Goal: Task Accomplishment & Management: Use online tool/utility

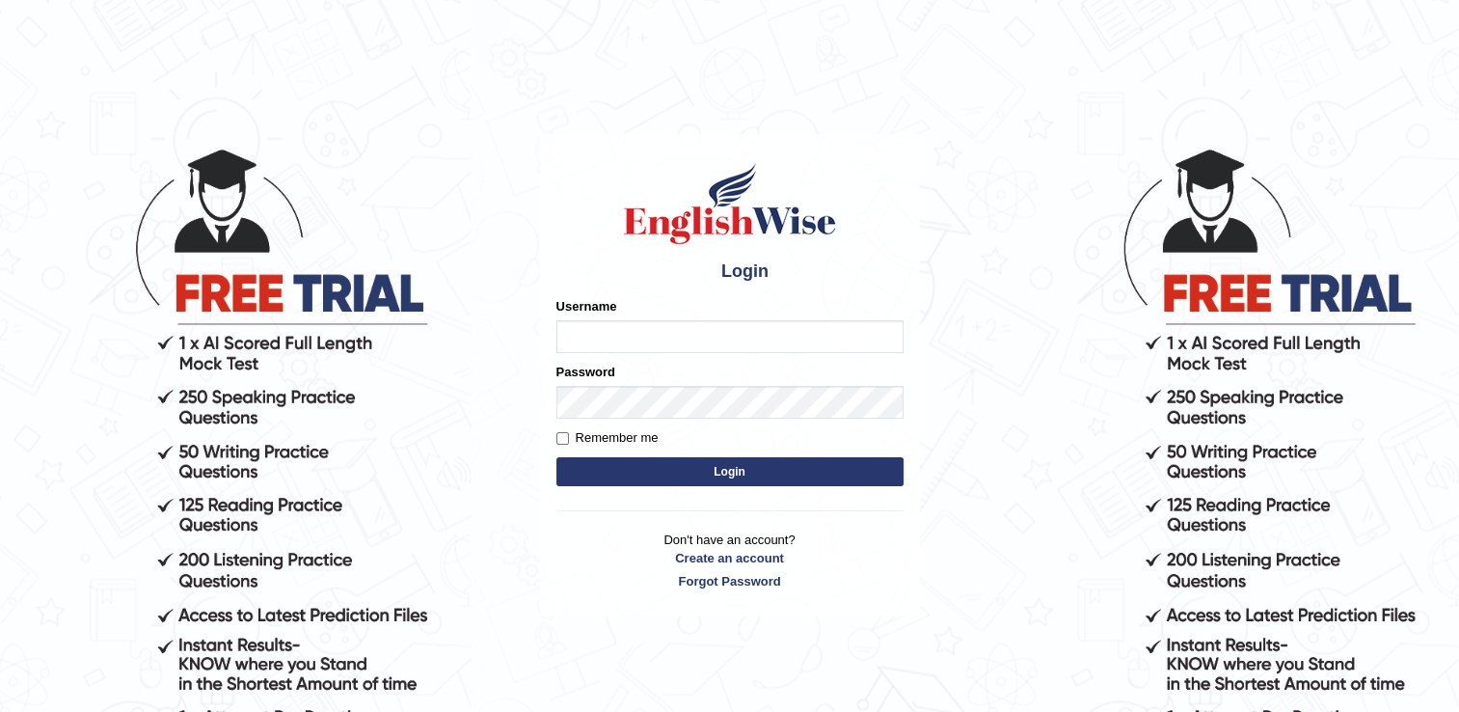
click at [698, 327] on input "Username" at bounding box center [730, 336] width 347 height 33
type input "kanz99"
click at [683, 465] on button "Login" at bounding box center [730, 471] width 347 height 29
click at [658, 340] on input "Username" at bounding box center [730, 336] width 347 height 33
type input "kanz99"
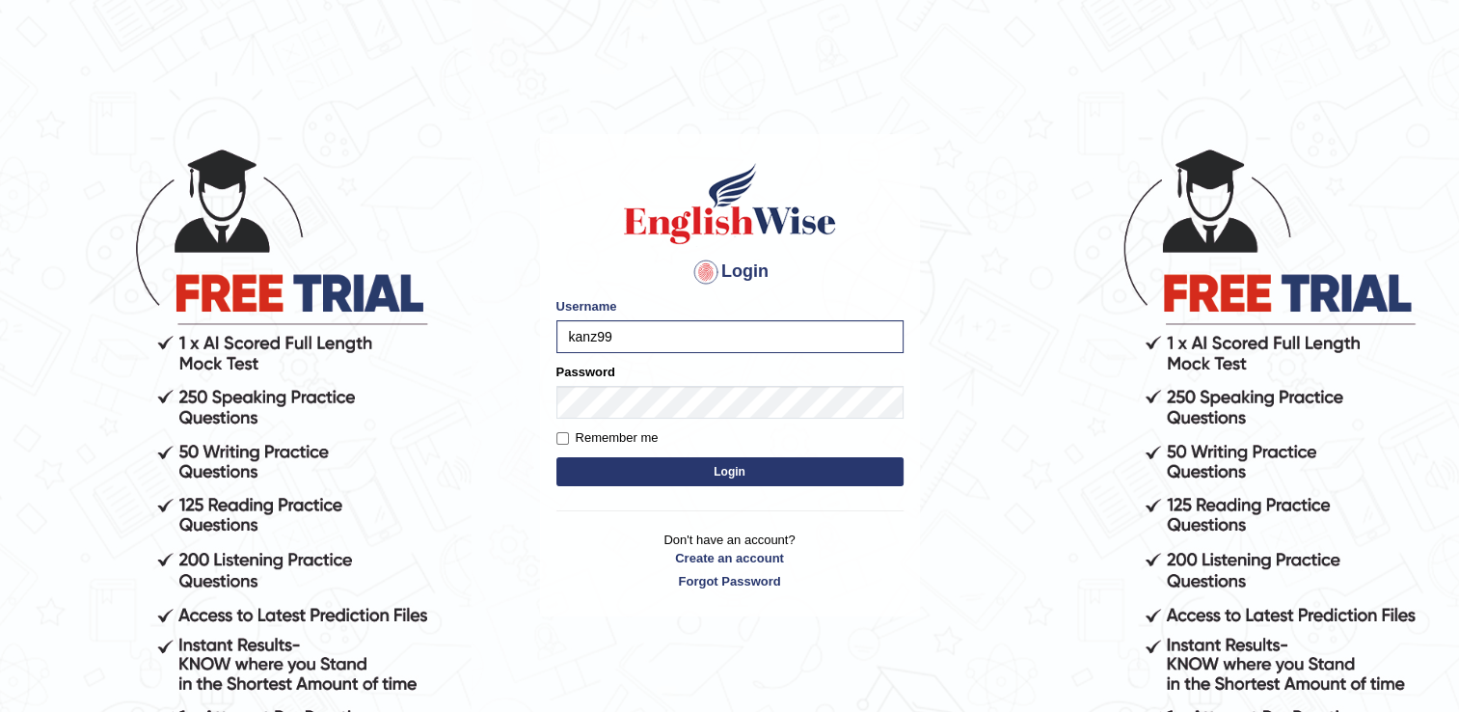
click at [756, 474] on button "Login" at bounding box center [730, 471] width 347 height 29
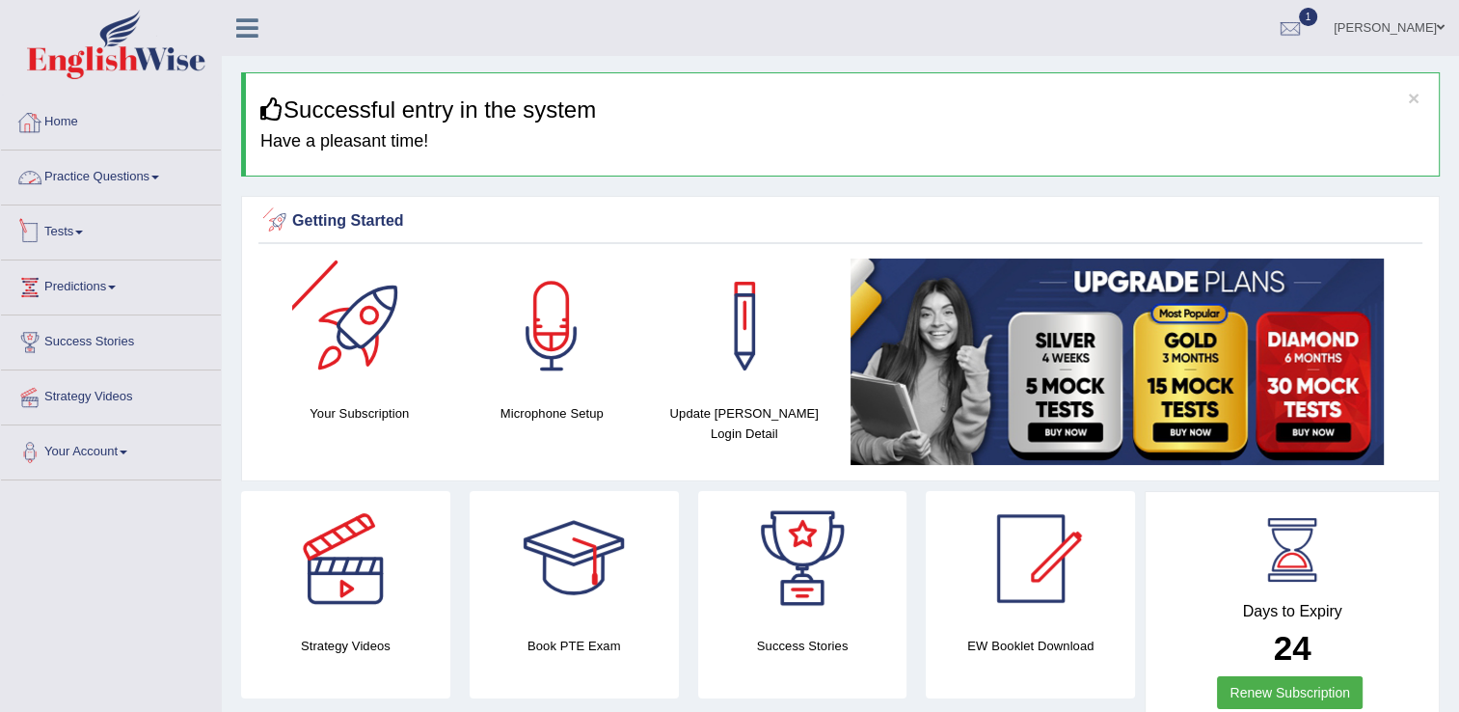
click at [68, 236] on link "Tests" at bounding box center [111, 229] width 220 height 48
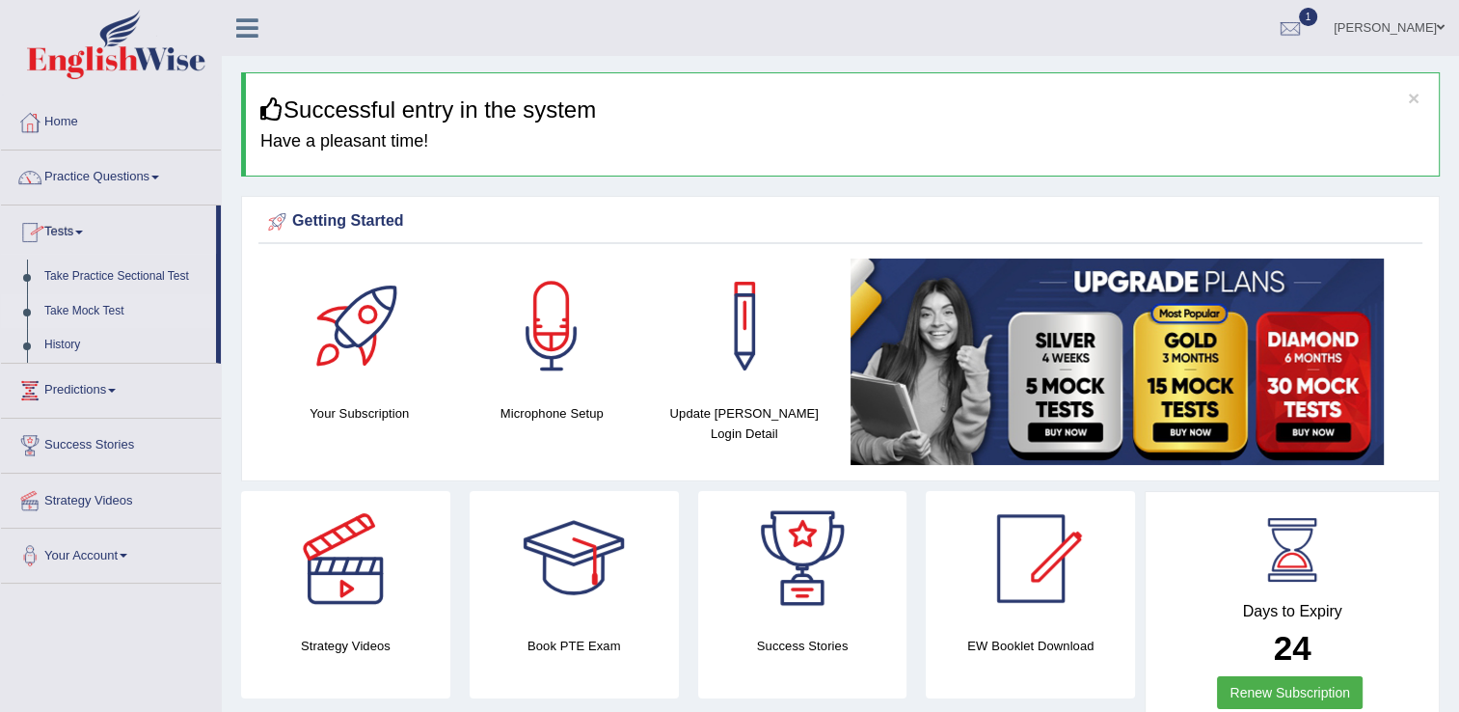
click at [76, 307] on link "Take Mock Test" at bounding box center [126, 311] width 180 height 35
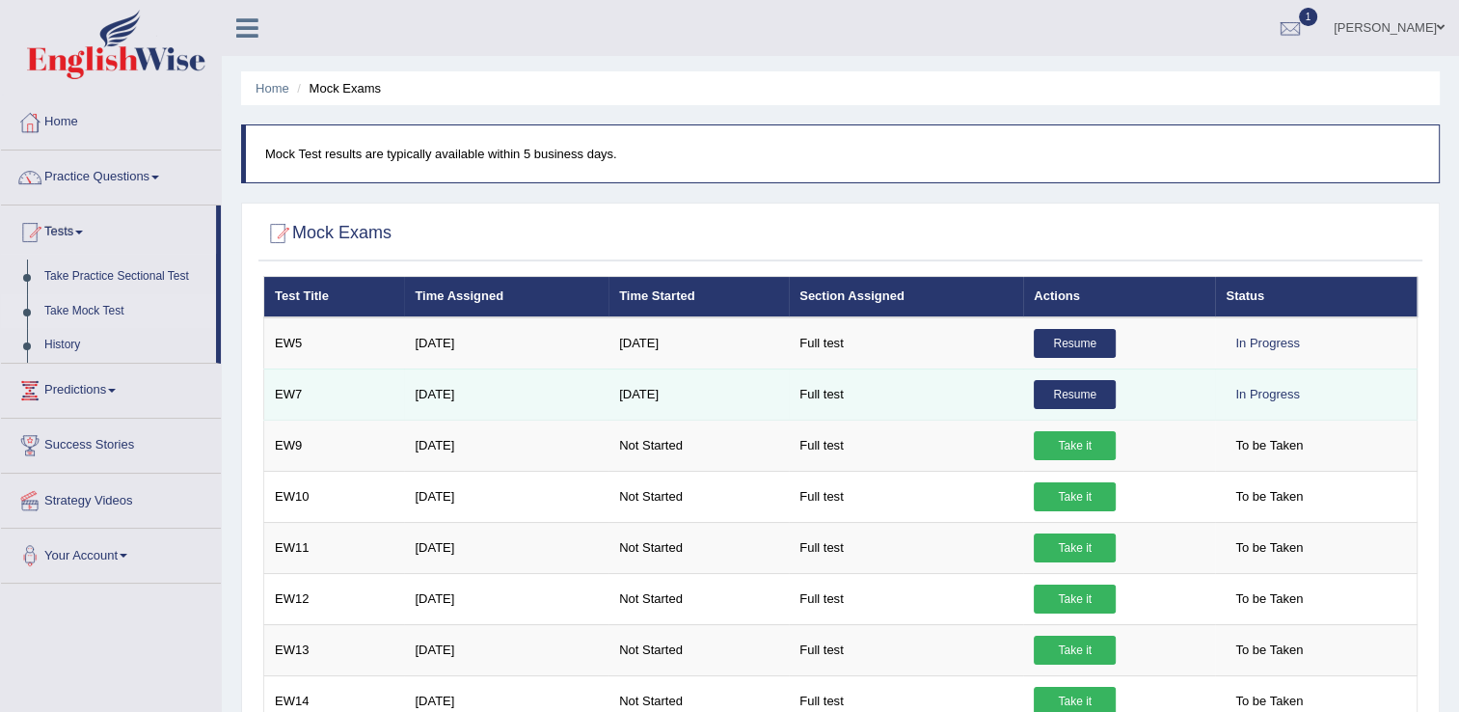
click at [1067, 395] on link "Resume" at bounding box center [1075, 394] width 82 height 29
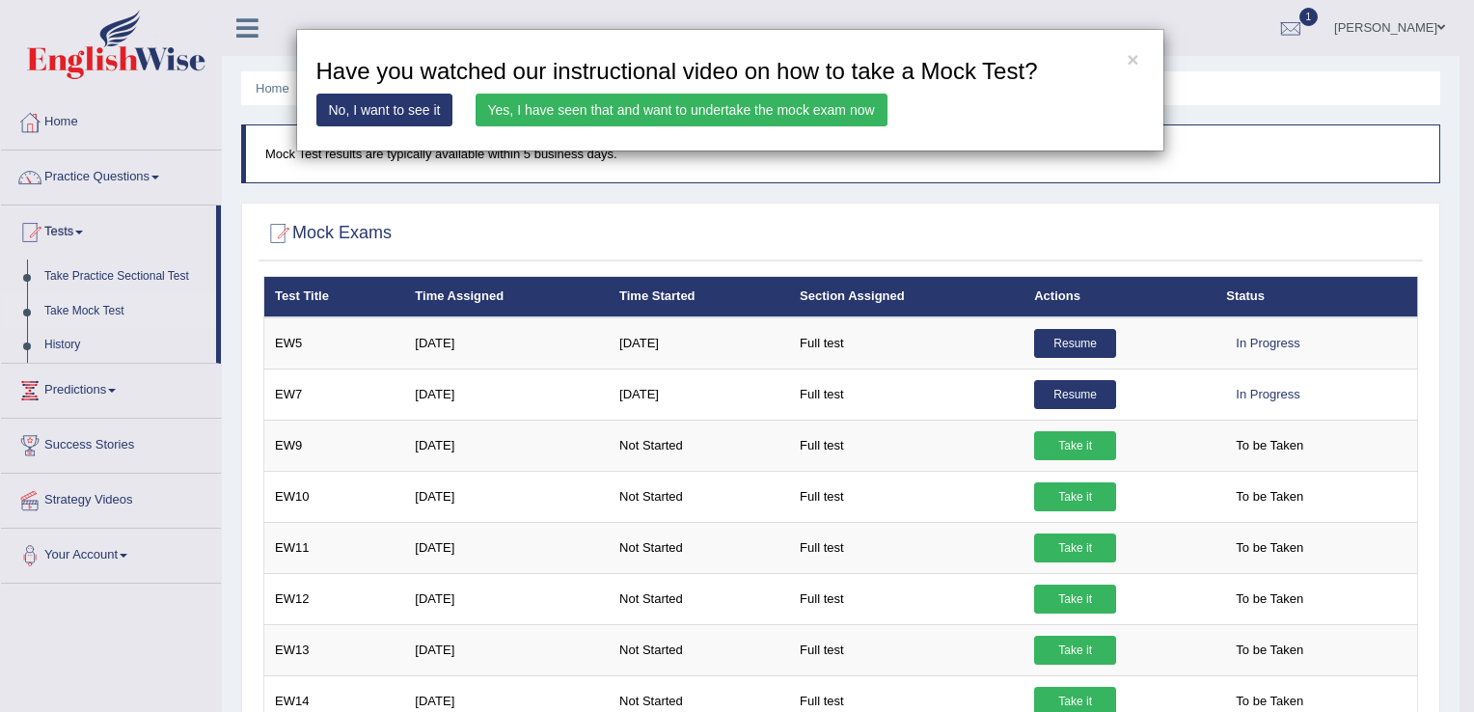
click at [555, 114] on link "Yes, I have seen that and want to undertake the mock exam now" at bounding box center [682, 110] width 412 height 33
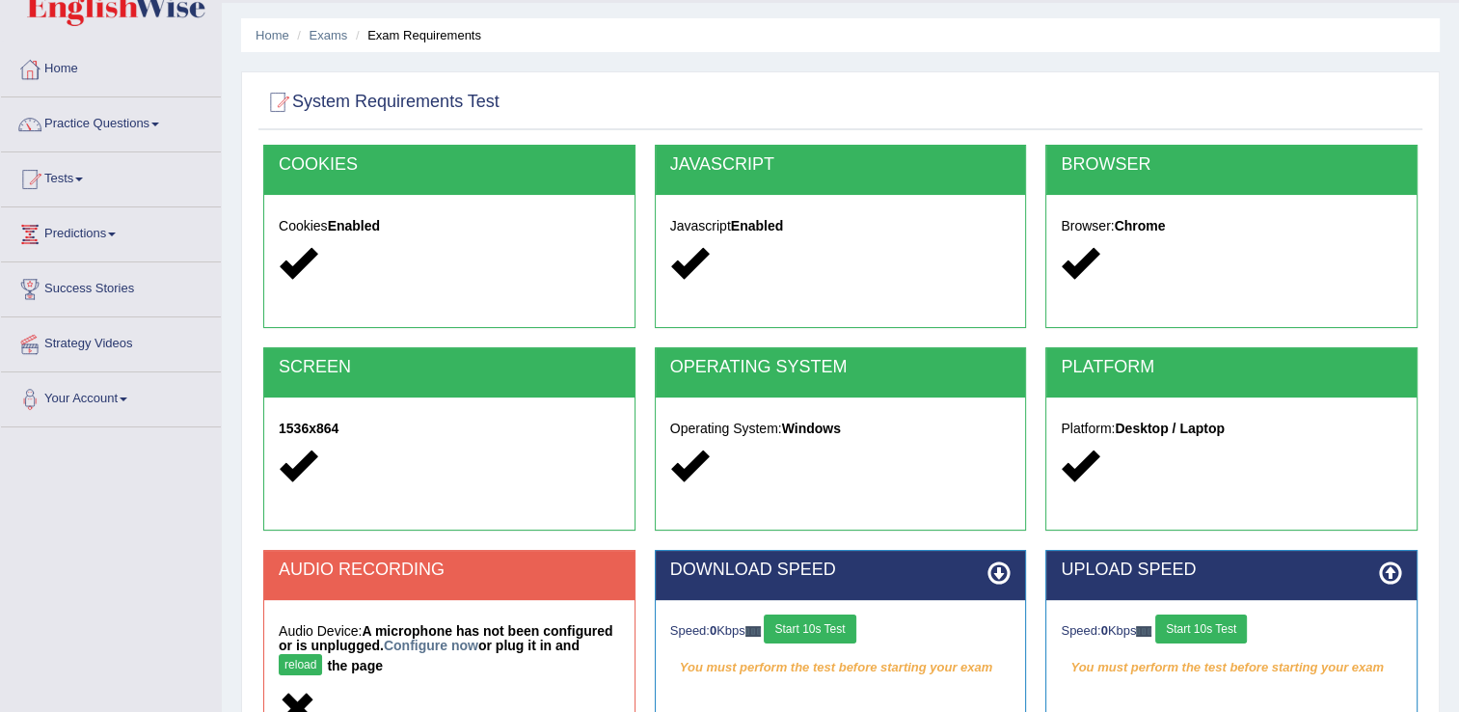
scroll to position [96, 0]
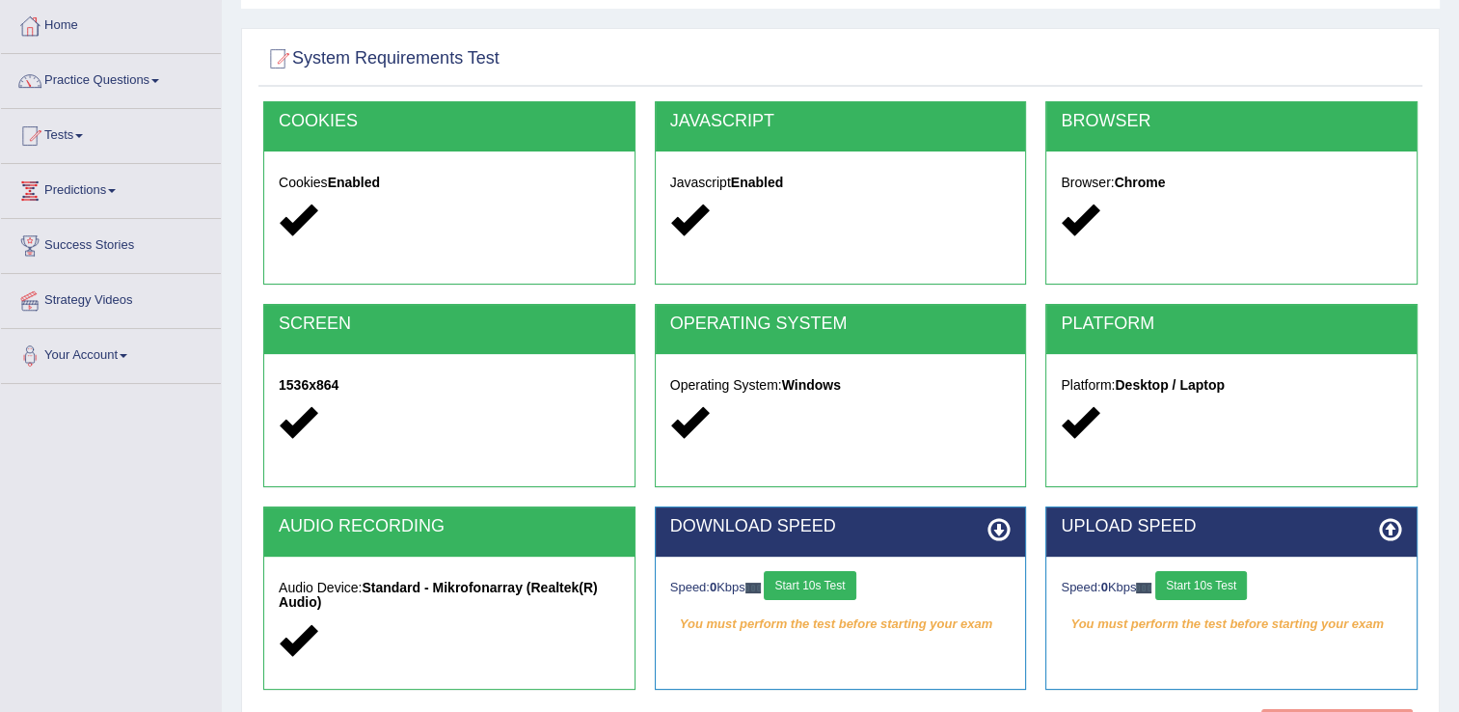
click at [814, 582] on button "Start 10s Test" at bounding box center [810, 585] width 92 height 29
click at [1204, 590] on button "Start 10s Test" at bounding box center [1202, 585] width 92 height 29
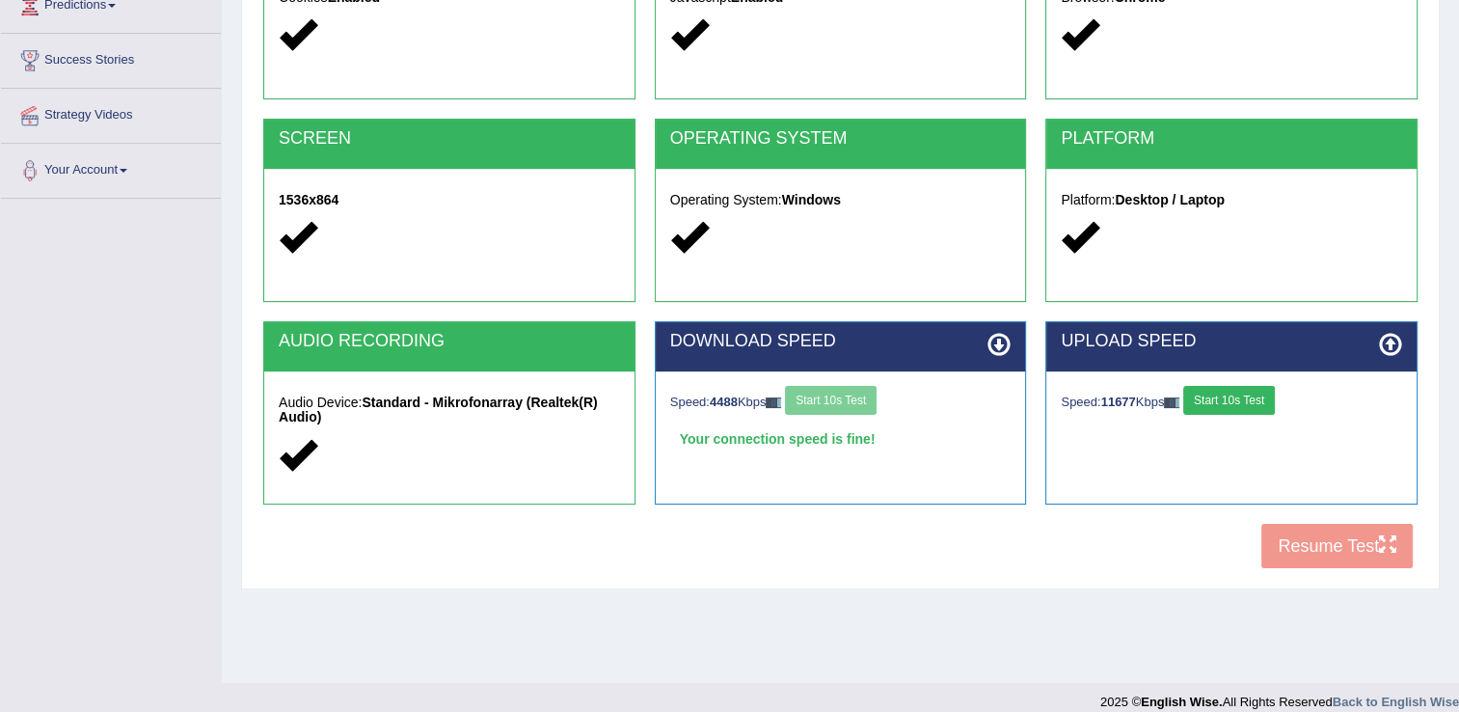
scroll to position [301, 0]
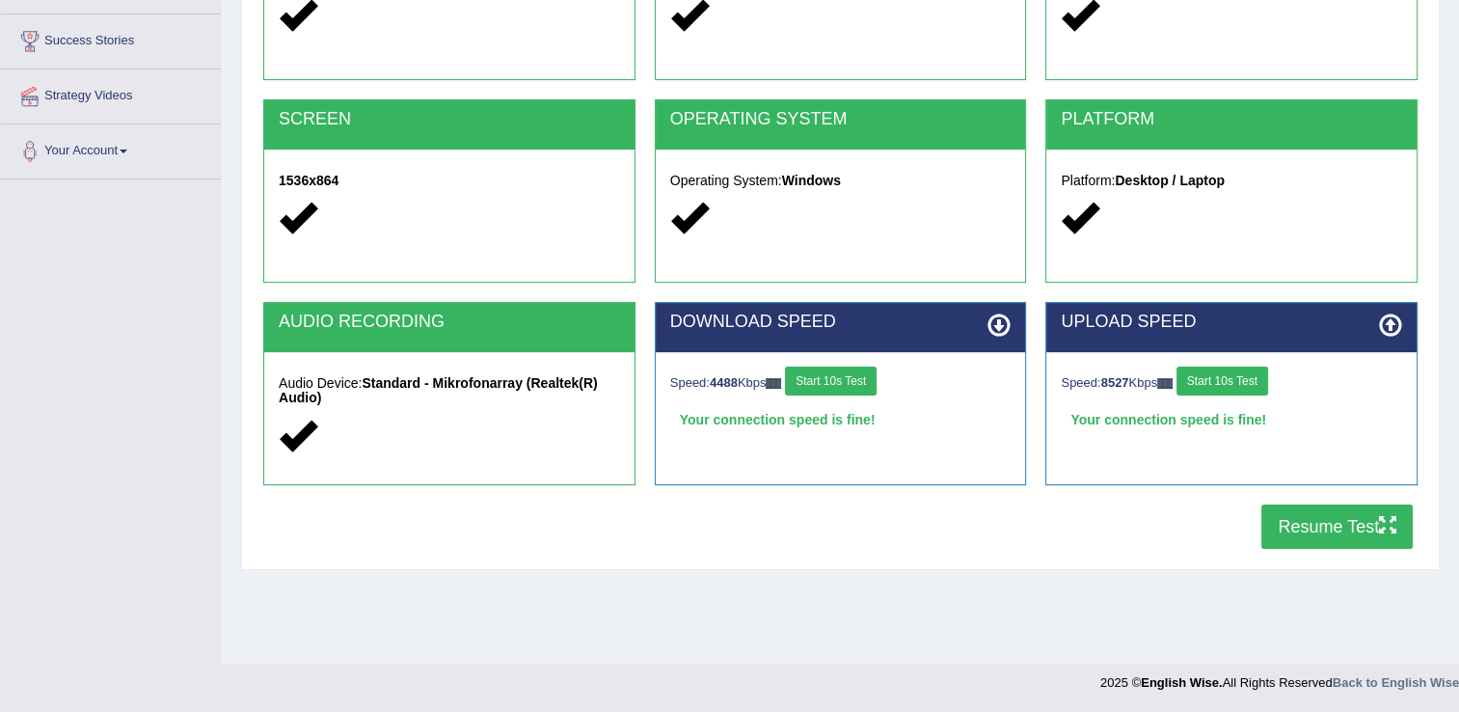
click at [1288, 535] on button "Resume Test" at bounding box center [1337, 526] width 151 height 44
